Goal: Information Seeking & Learning: Learn about a topic

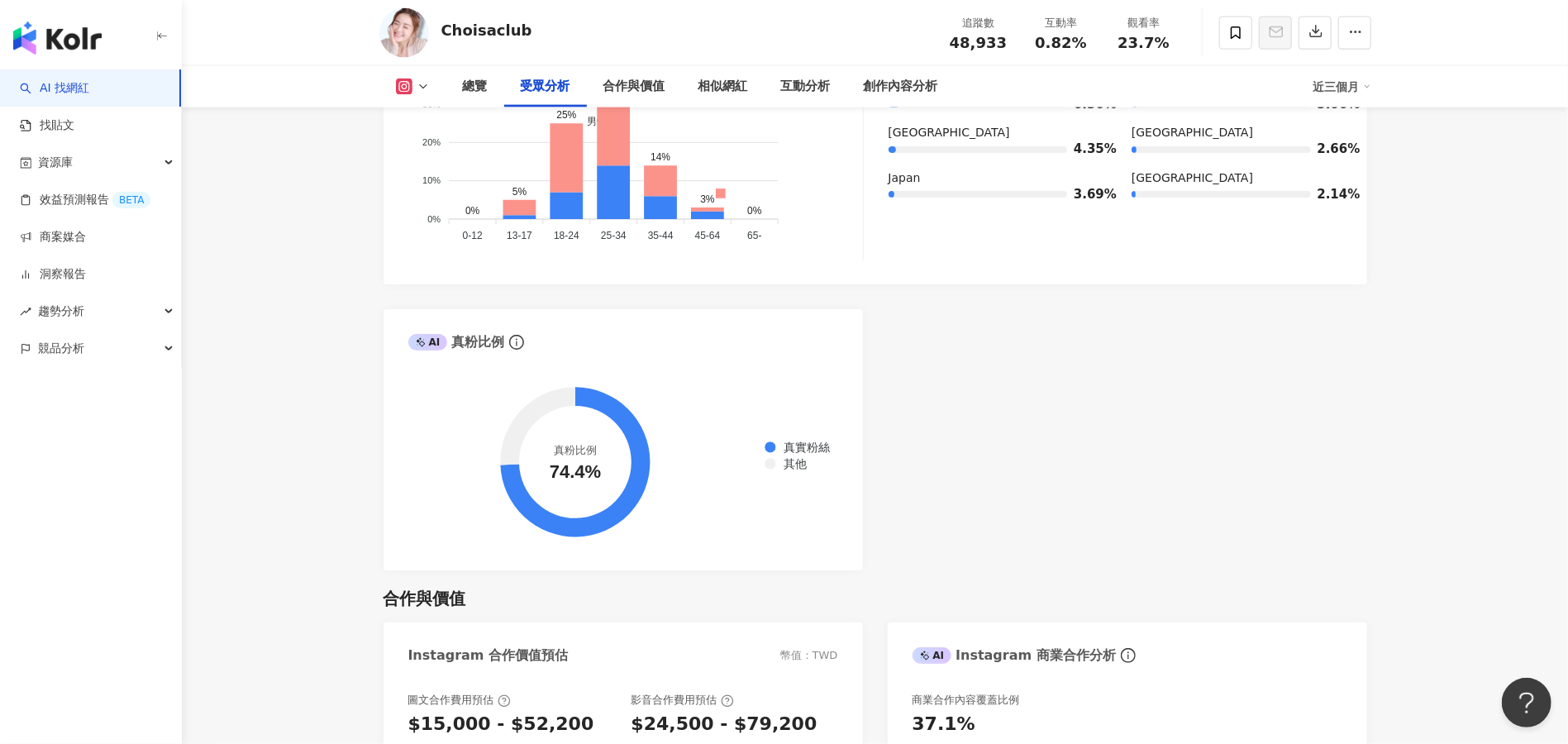
scroll to position [1761, 0]
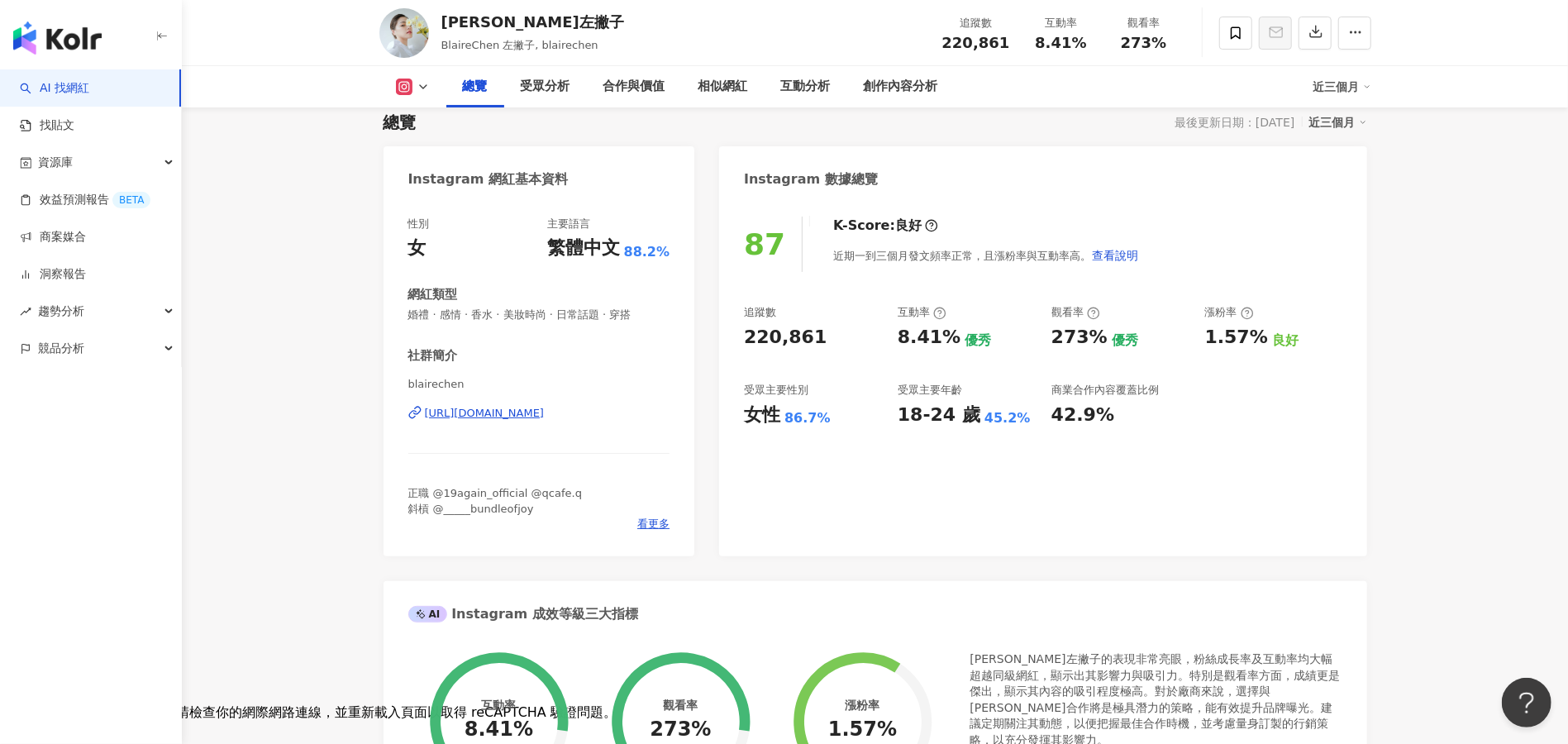
scroll to position [110, 0]
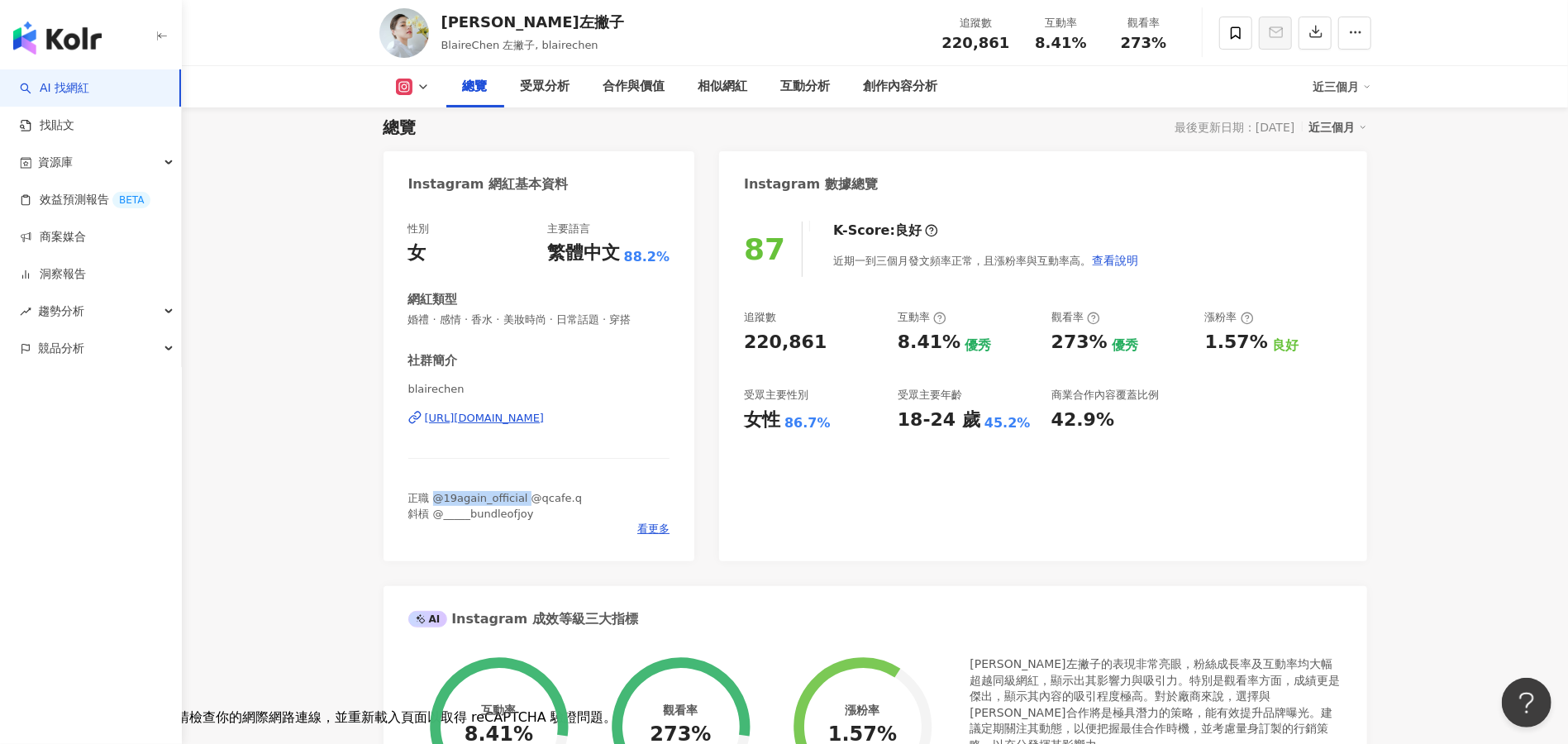
drag, startPoint x: 432, startPoint y: 494, endPoint x: 526, endPoint y: 488, distance: 94.2
click at [526, 488] on div "社群簡介 blairechen https://www.instagram.com/blairechen/ 正職 @19again_official @qca…" at bounding box center [540, 444] width 262 height 185
copy span "@19again_official"
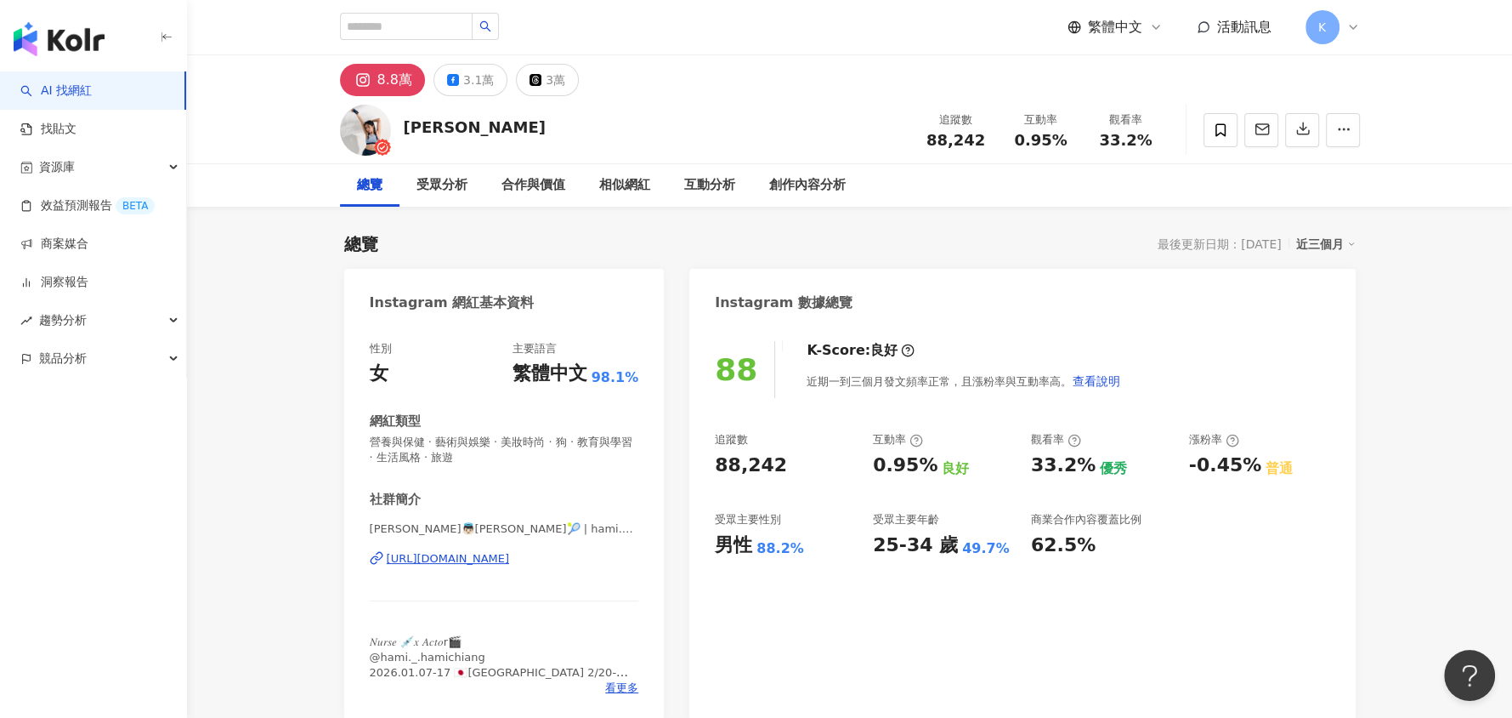
drag, startPoint x: 1576, startPoint y: 9, endPoint x: 643, endPoint y: 117, distance: 939.8
click at [643, 117] on div "姜冪 Hami Chiang 追蹤數 88,242 互動率 0.95% 觀看率 33.2%" at bounding box center [850, 129] width 1088 height 67
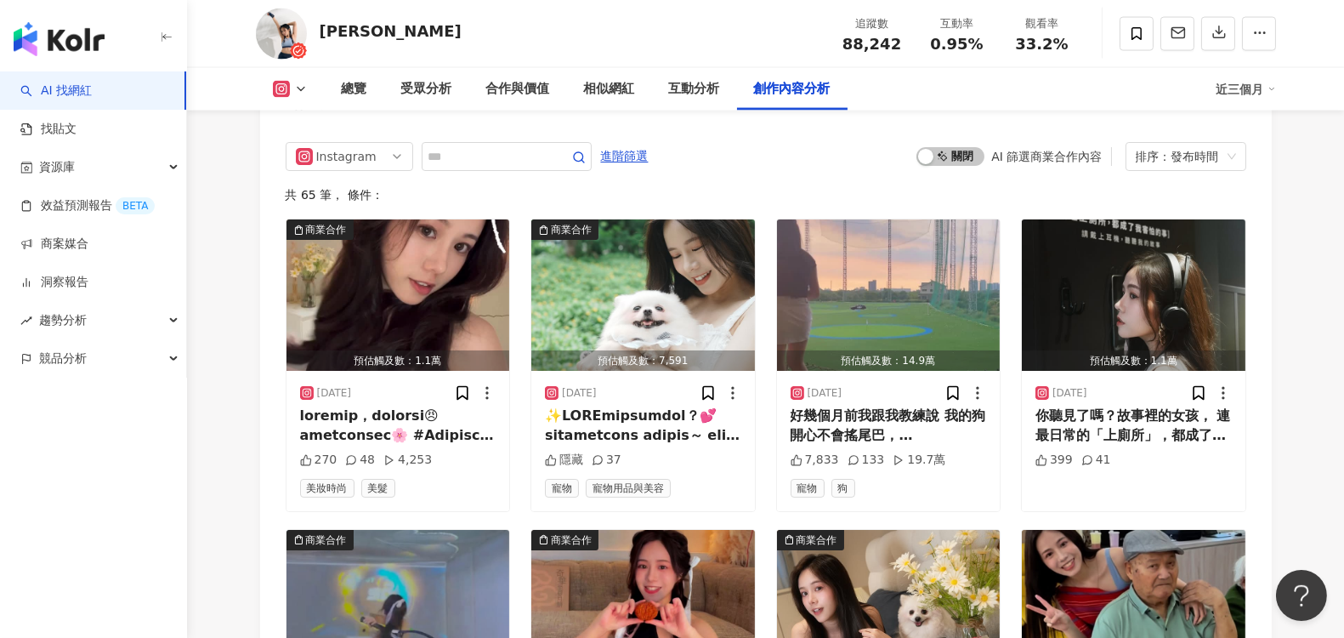
scroll to position [5290, 0]
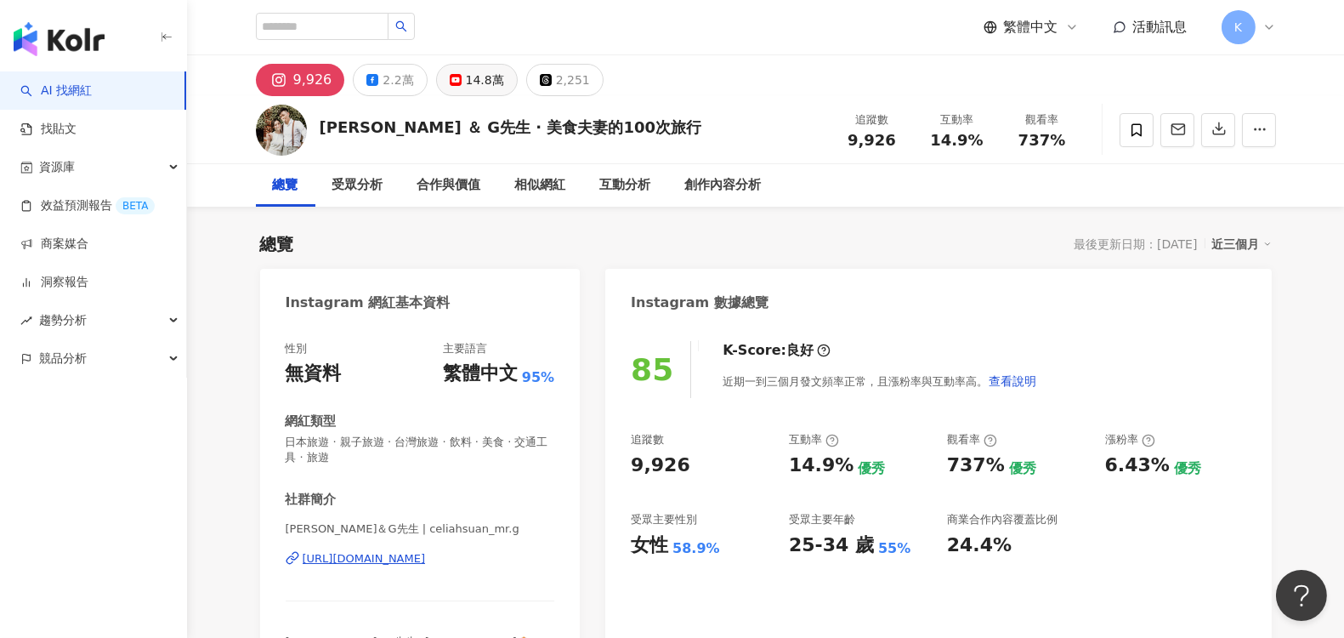
click at [476, 90] on div "14.8萬" at bounding box center [485, 80] width 38 height 24
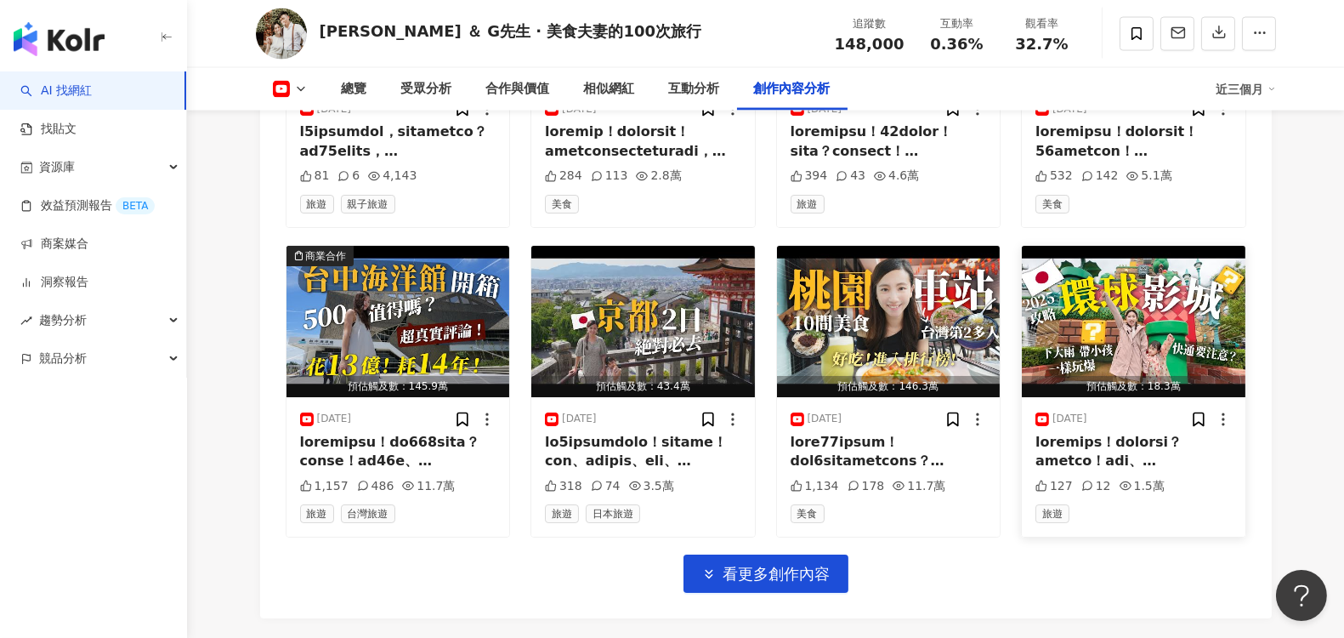
scroll to position [5384, 0]
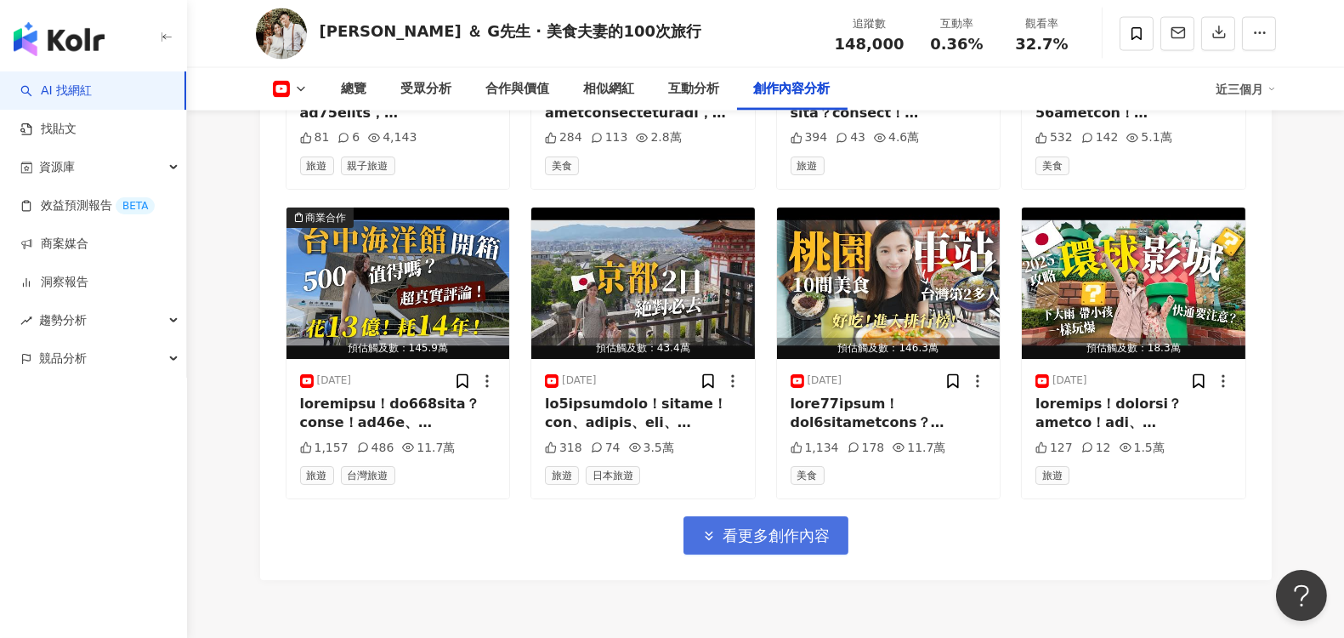
click at [738, 526] on span "看更多創作內容" at bounding box center [777, 535] width 107 height 19
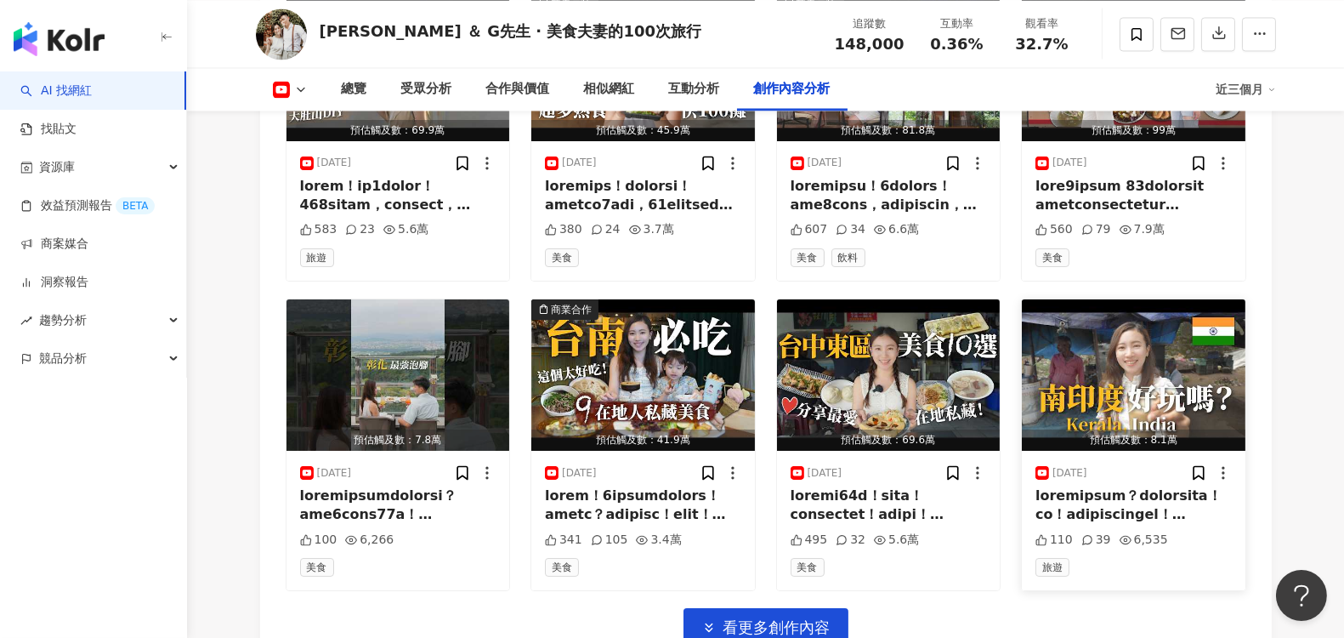
scroll to position [6234, 0]
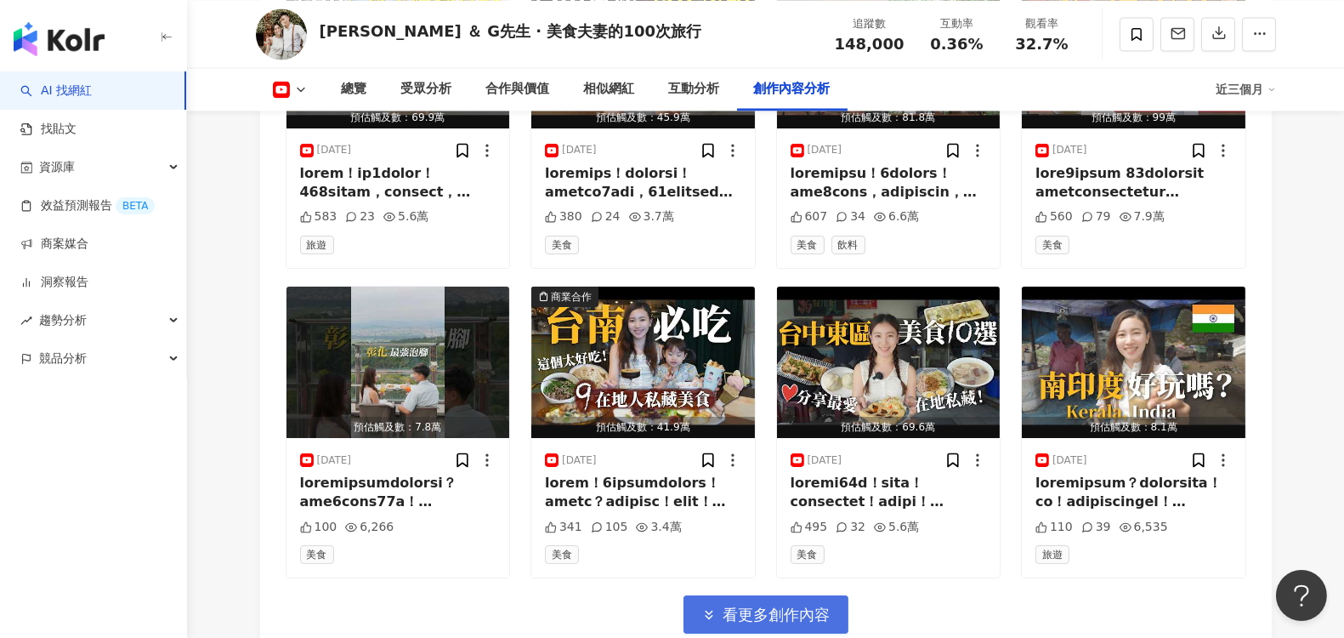
click at [799, 605] on span "看更多創作內容" at bounding box center [777, 614] width 107 height 19
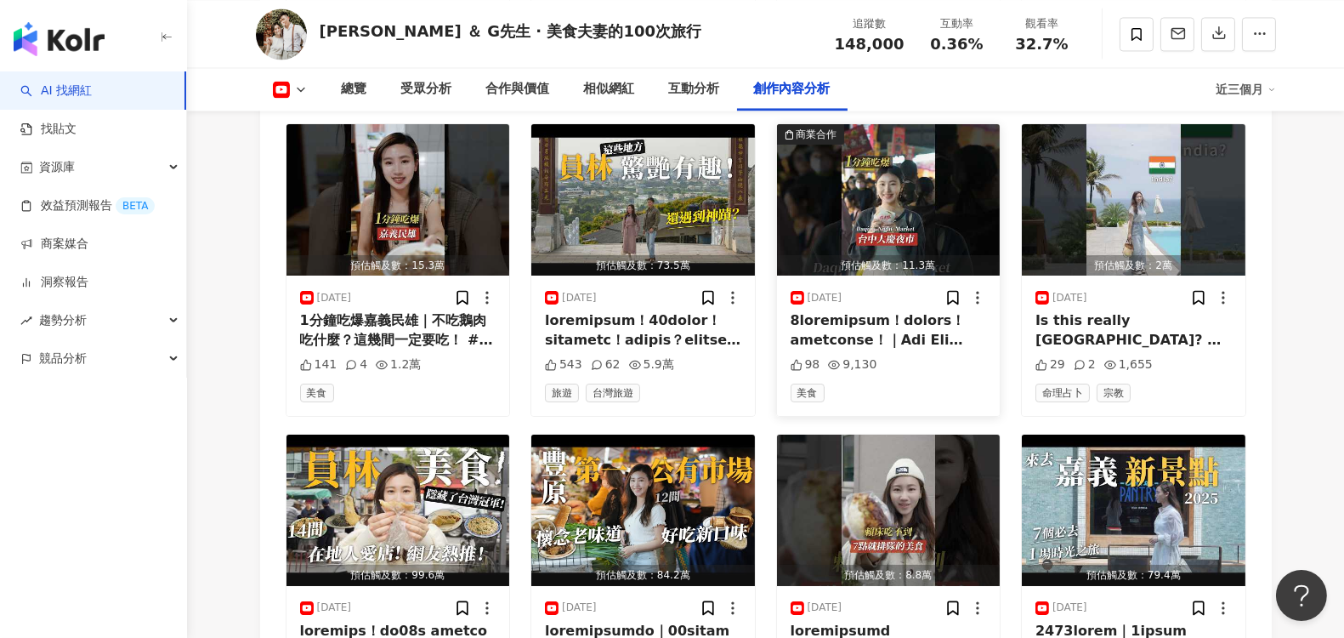
scroll to position [6706, 0]
click at [648, 621] on div at bounding box center [643, 640] width 196 height 38
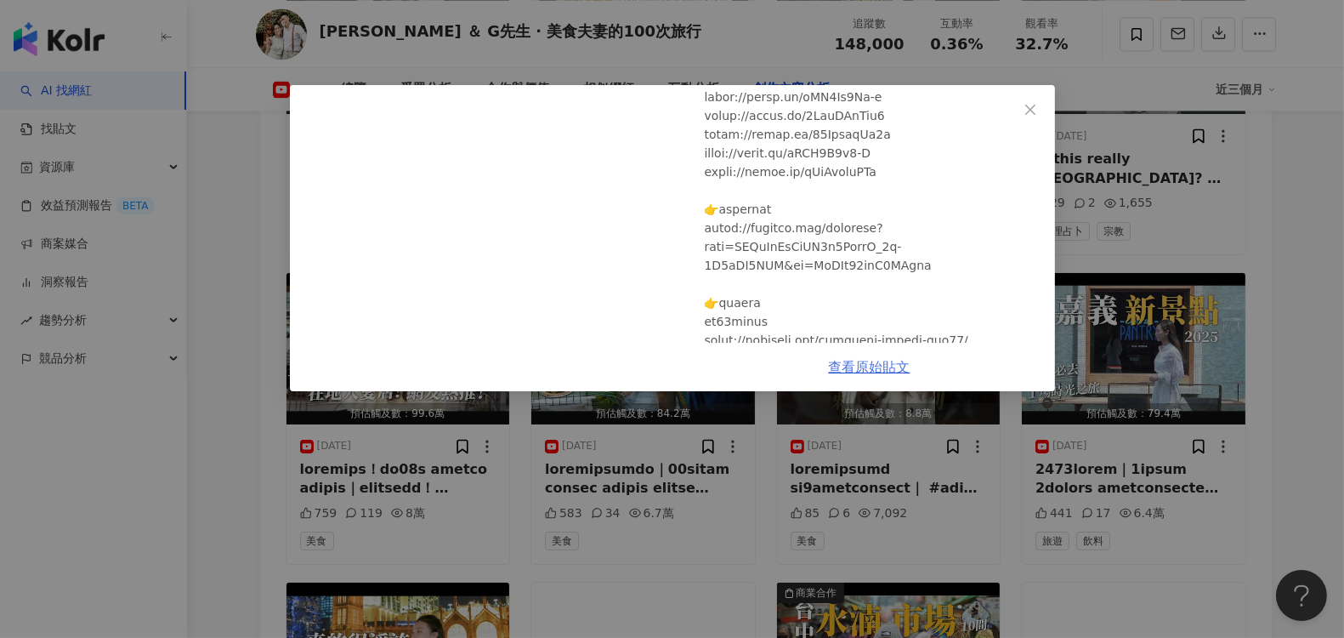
scroll to position [6896, 0]
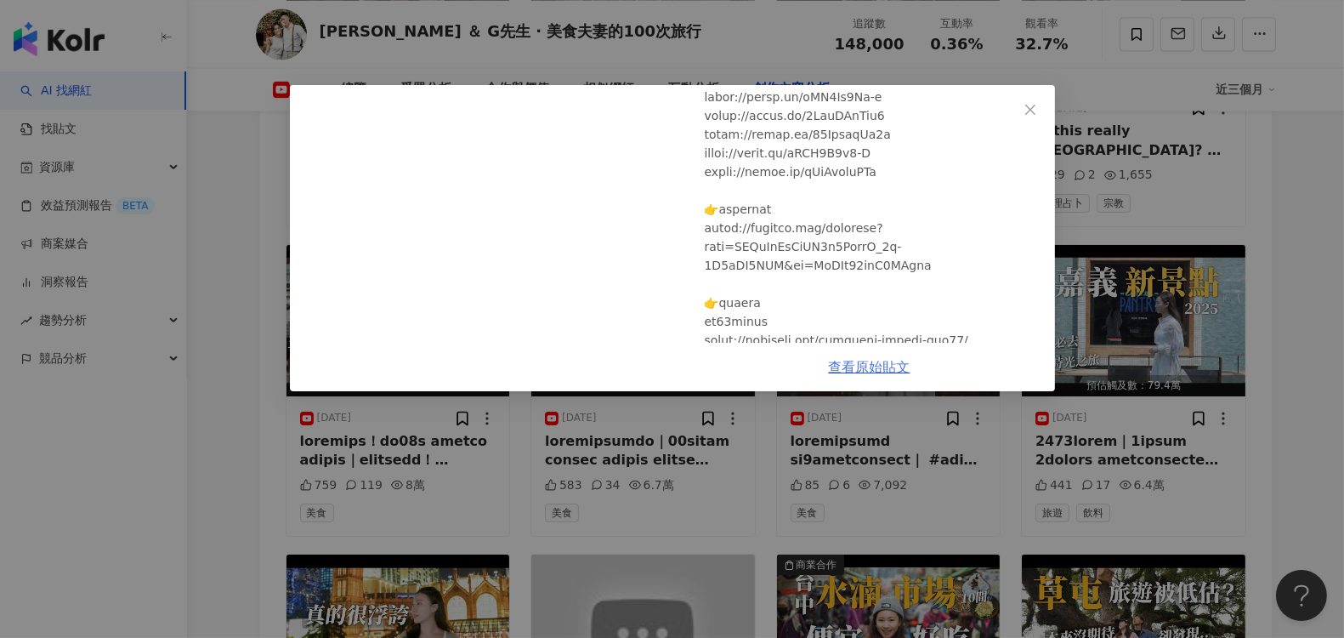
click at [860, 366] on link "查看原始貼文" at bounding box center [870, 367] width 82 height 16
